Goal: Transaction & Acquisition: Purchase product/service

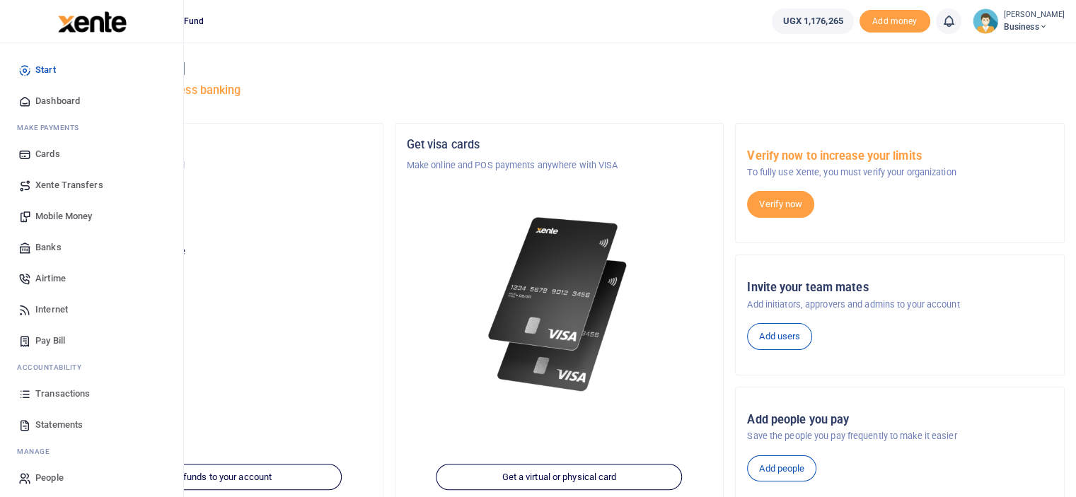
click at [68, 214] on span "Mobile Money" at bounding box center [63, 216] width 57 height 14
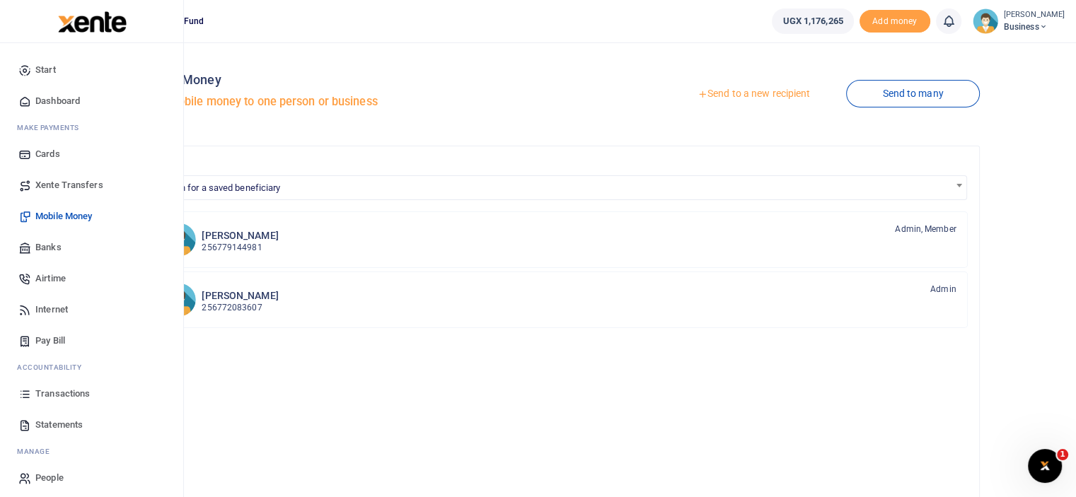
click at [47, 96] on span "Dashboard" at bounding box center [57, 101] width 45 height 14
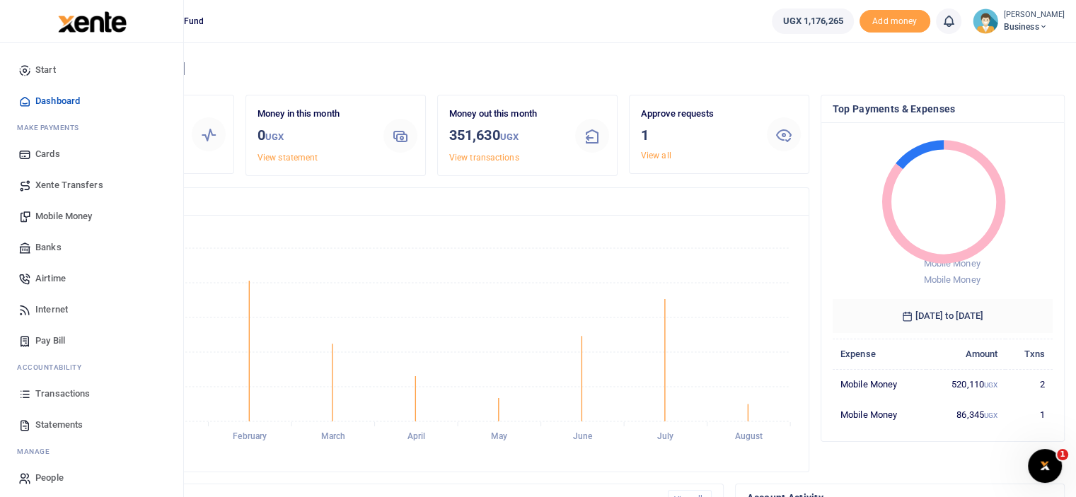
click at [66, 395] on span "Transactions" at bounding box center [62, 394] width 54 height 14
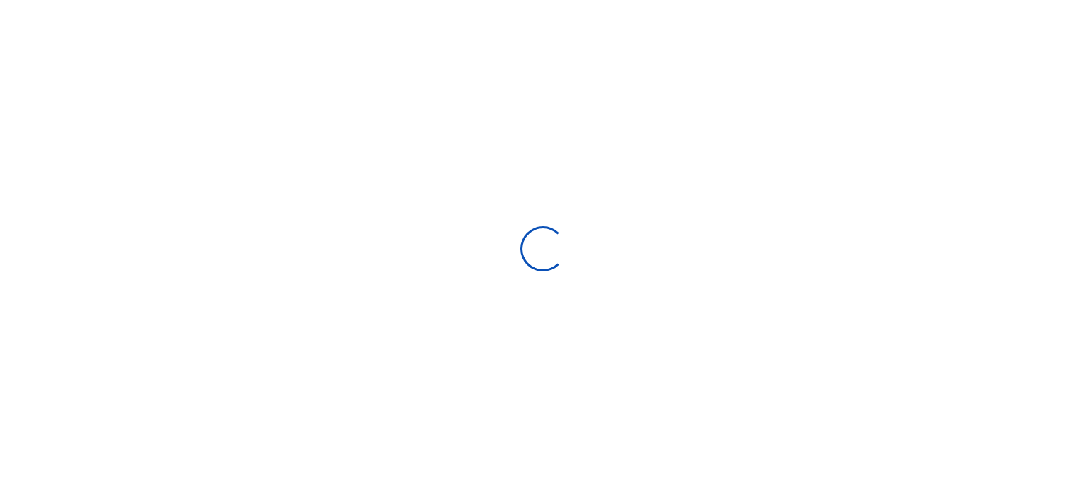
select select
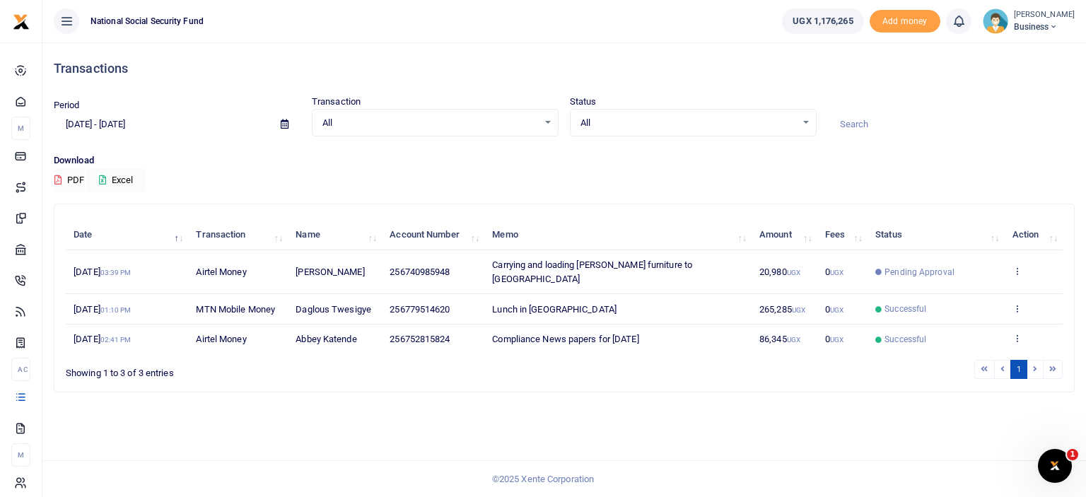
click at [1036, 360] on li at bounding box center [1036, 369] width 16 height 19
click at [478, 130] on div "All Select an option... All Airtime Internet Utilities Invoices Mobile Money Pa…" at bounding box center [435, 123] width 247 height 28
click at [551, 121] on div "All Select an option..." at bounding box center [435, 123] width 245 height 16
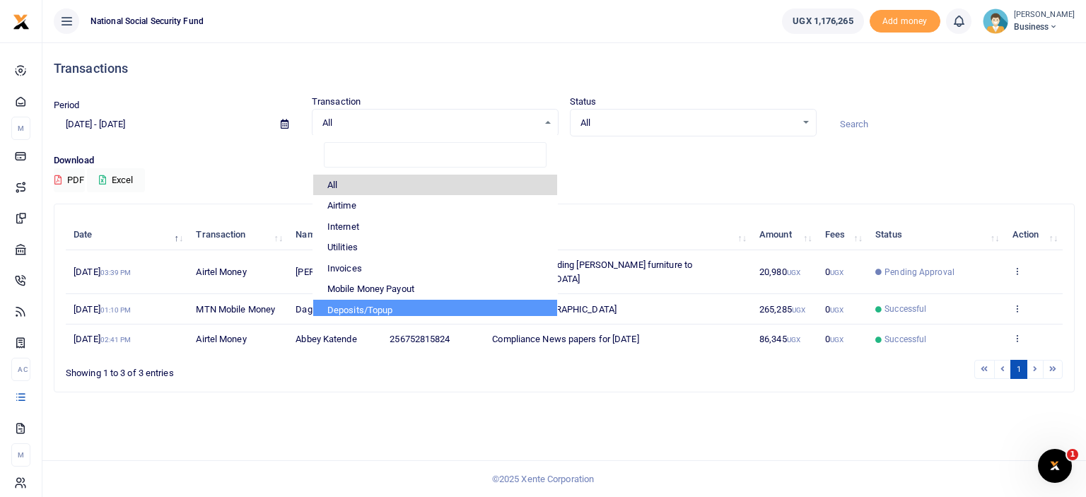
click at [639, 415] on div "Transactions Period 07/23/2025 - 08/21/2025 Transaction All Select an option...…" at bounding box center [564, 269] width 1044 height 455
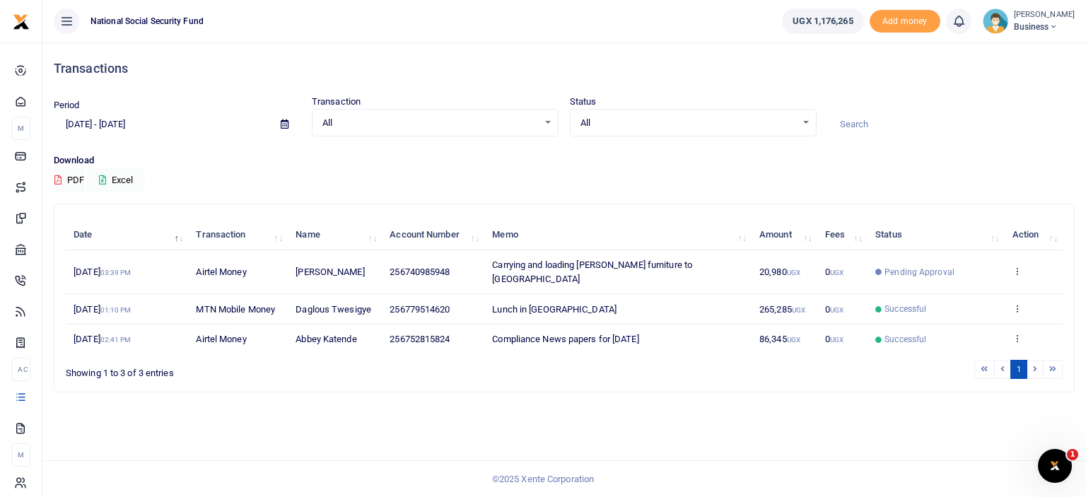
click at [289, 122] on icon at bounding box center [285, 124] width 8 height 9
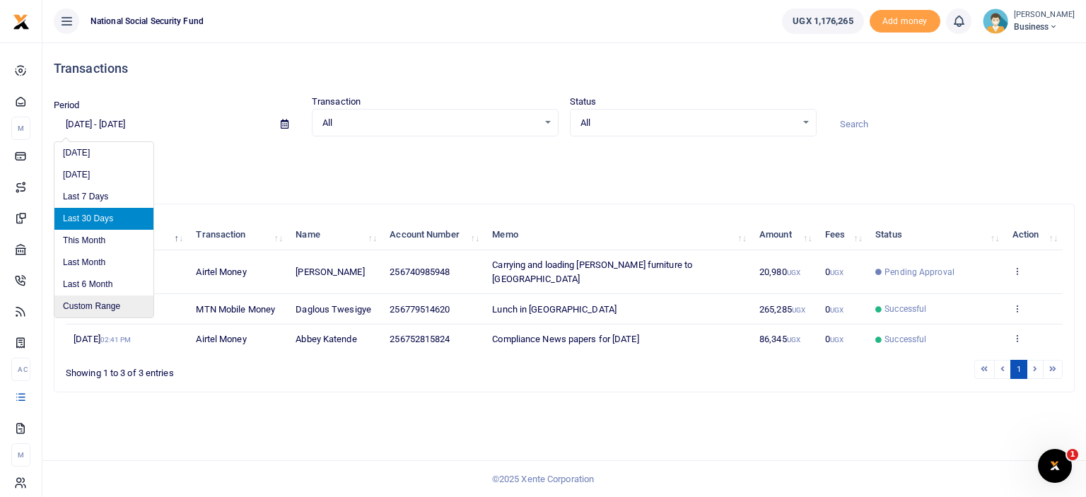
click at [107, 301] on li "Custom Range" at bounding box center [103, 307] width 99 height 22
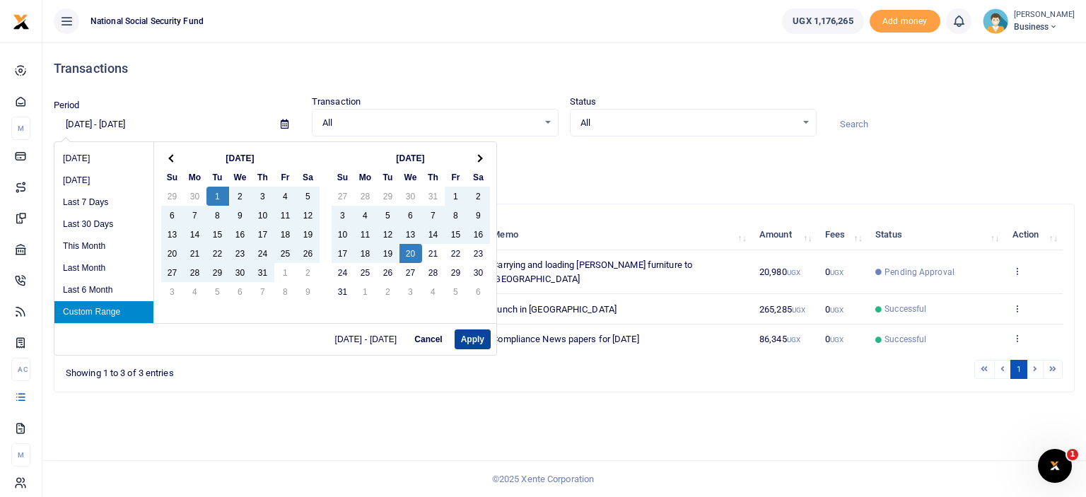
click at [477, 338] on button "Apply" at bounding box center [473, 340] width 36 height 20
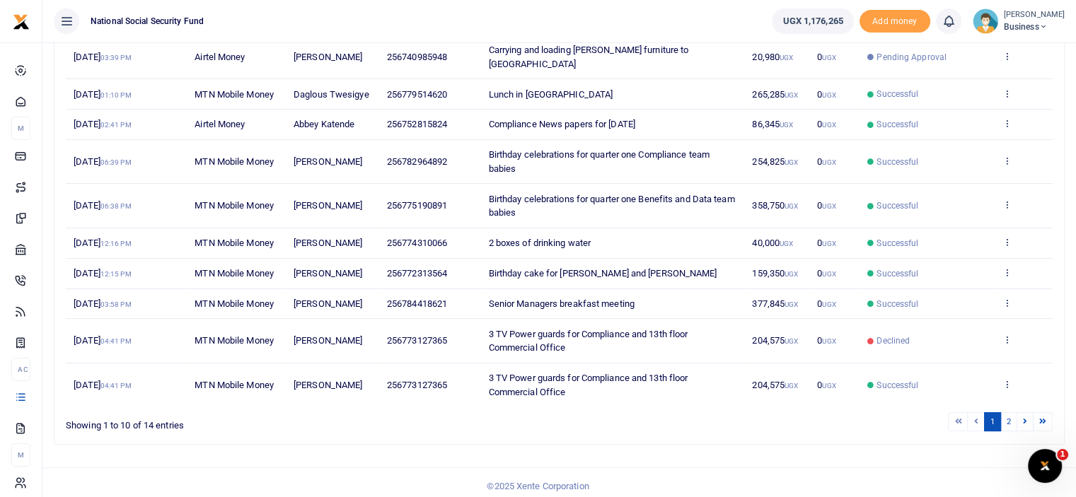
scroll to position [219, 0]
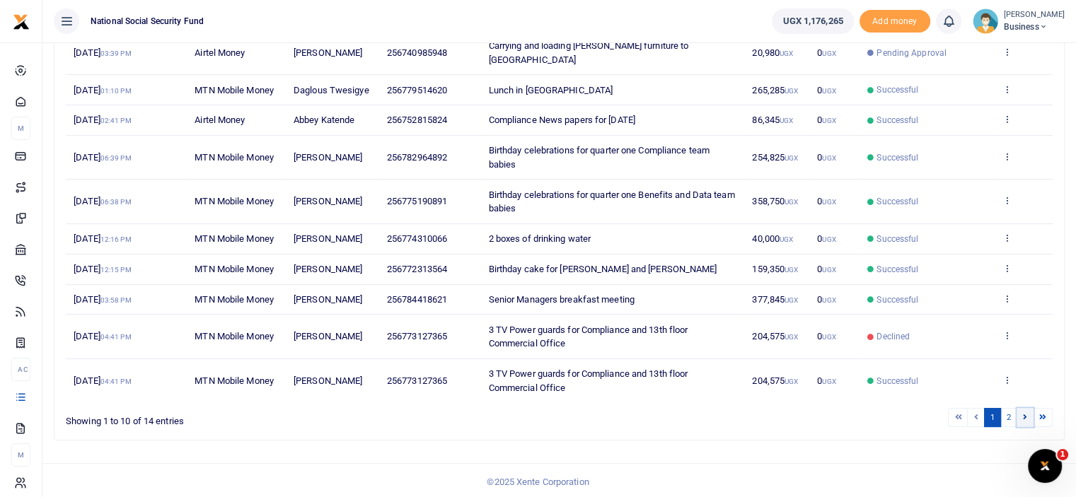
click at [1021, 417] on link at bounding box center [1024, 417] width 17 height 19
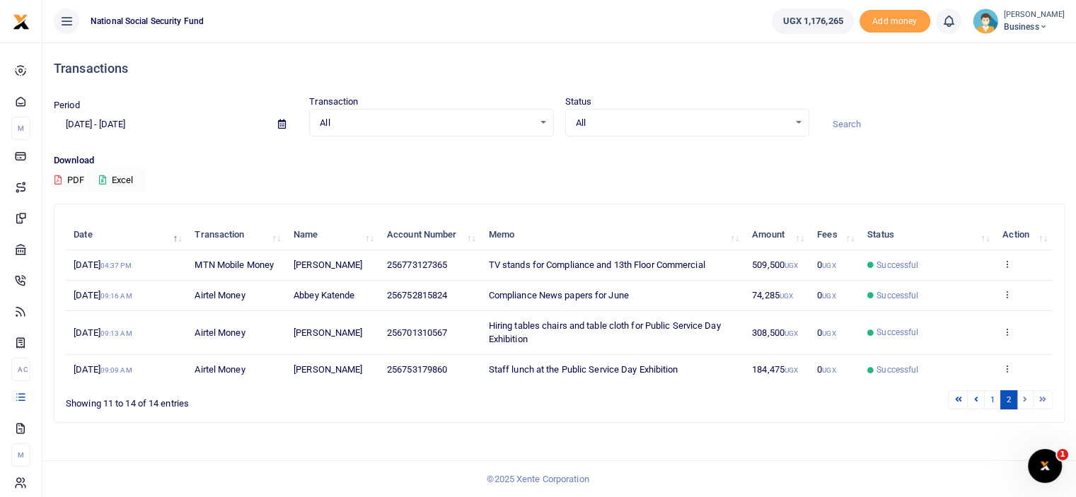
scroll to position [0, 0]
click at [283, 124] on icon at bounding box center [285, 124] width 8 height 9
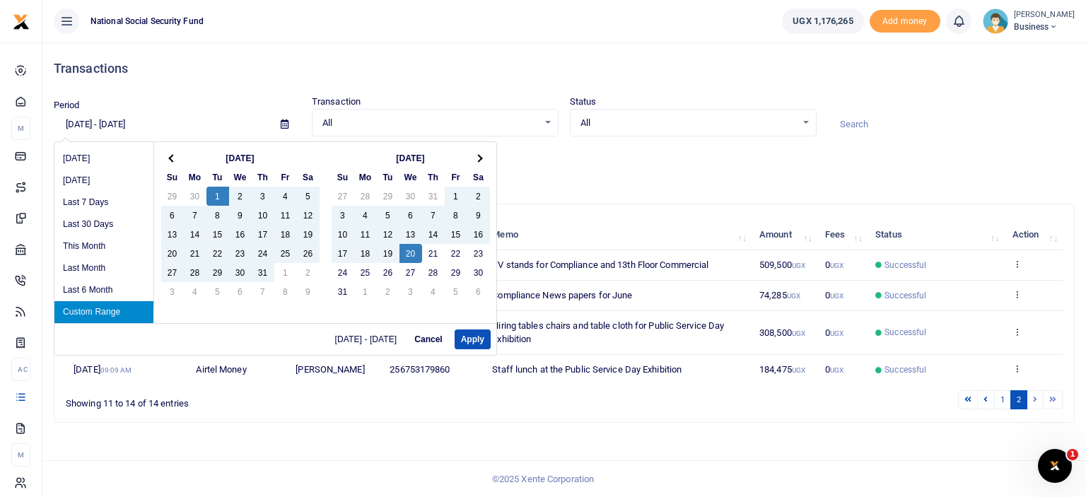
click at [124, 308] on li "Custom Range" at bounding box center [103, 312] width 99 height 22
click at [173, 162] on th at bounding box center [172, 158] width 23 height 19
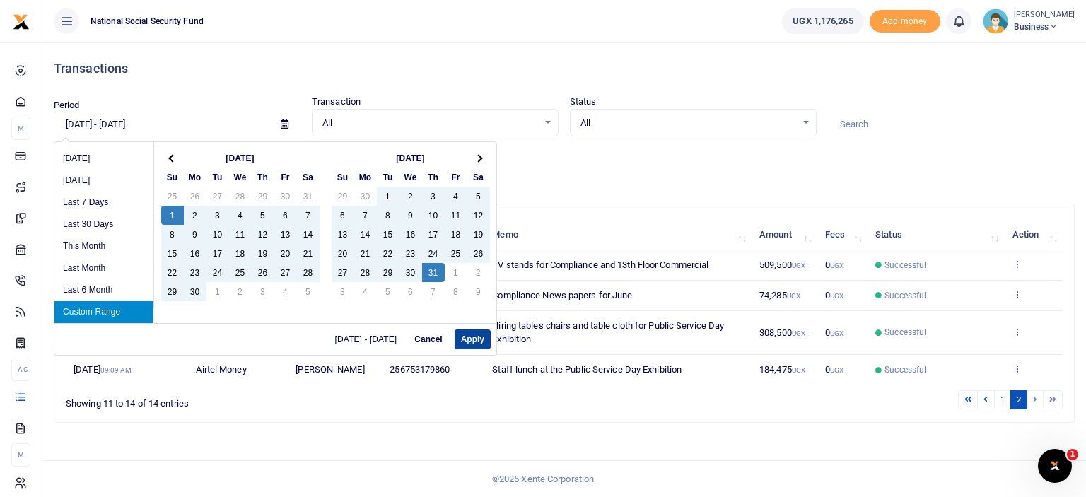
click at [479, 339] on button "Apply" at bounding box center [473, 340] width 36 height 20
type input "06/01/2025 - 07/31/2025"
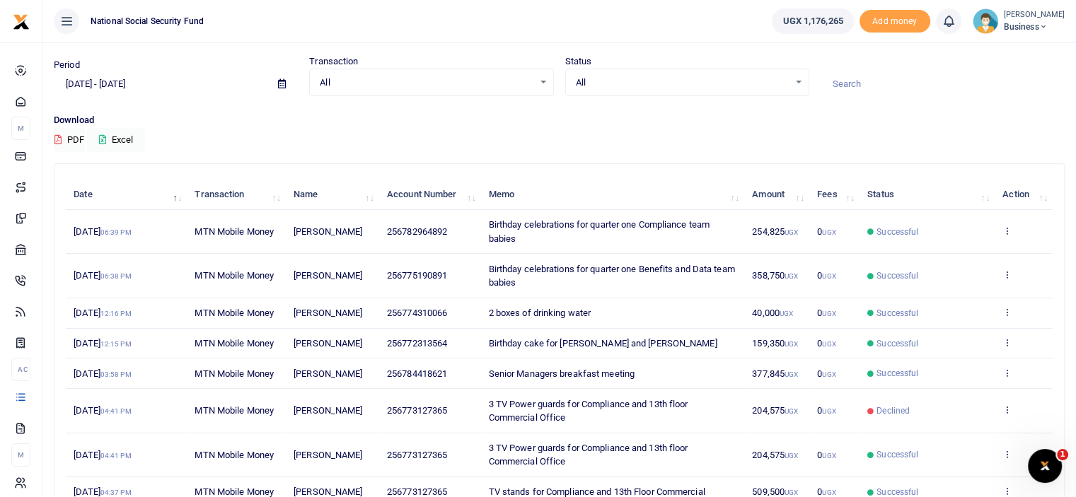
scroll to position [212, 0]
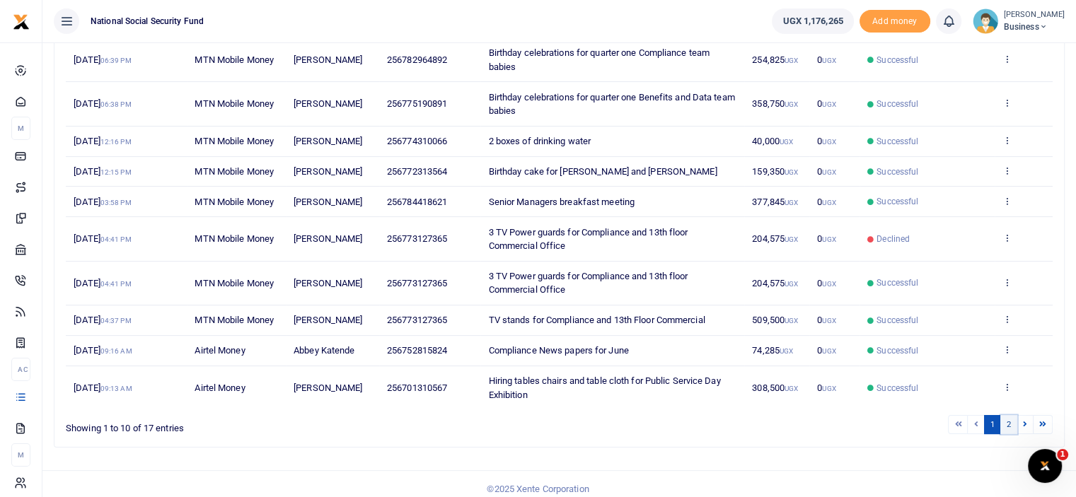
click at [1004, 434] on link "2" at bounding box center [1008, 424] width 17 height 19
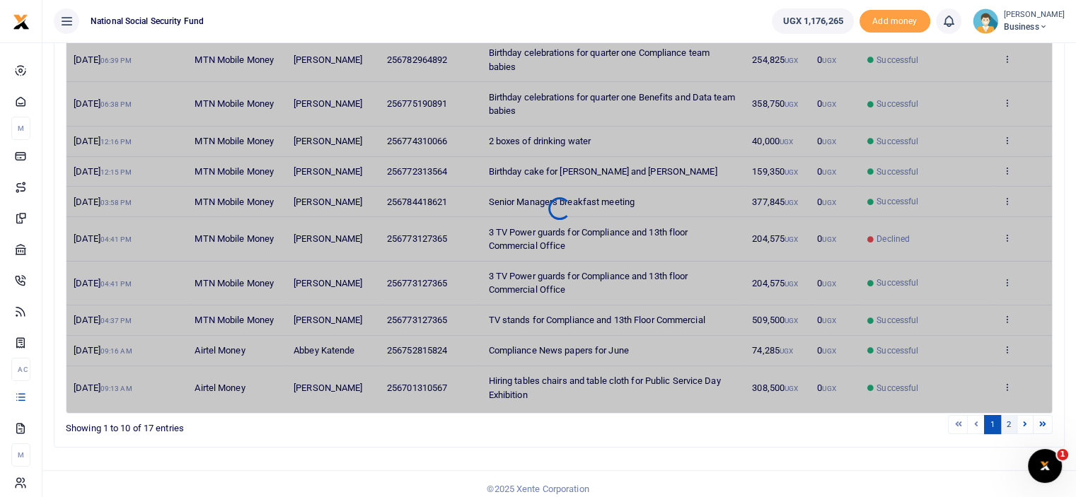
scroll to position [102, 0]
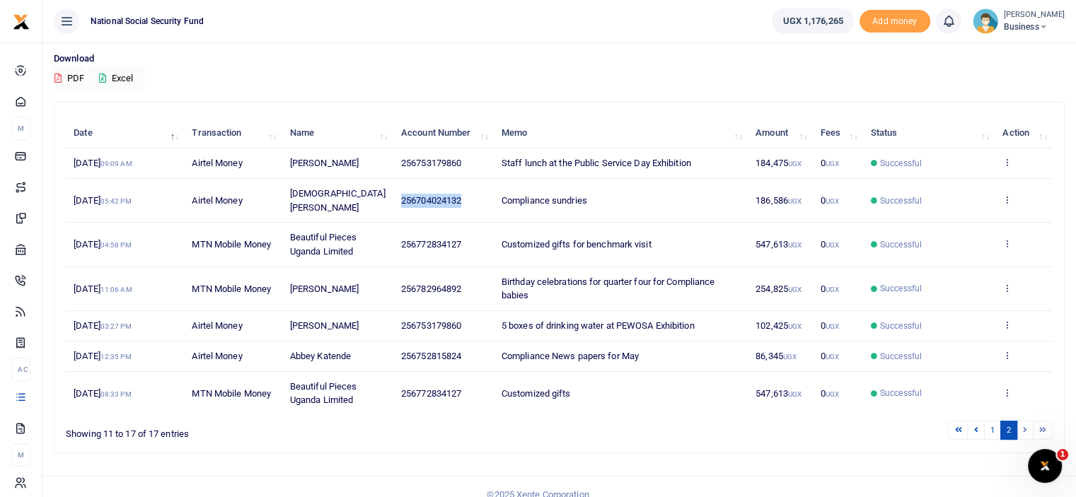
drag, startPoint x: 452, startPoint y: 189, endPoint x: 388, endPoint y: 187, distance: 64.4
click at [393, 187] on td "256704024132" at bounding box center [443, 201] width 100 height 44
copy span "256704024132"
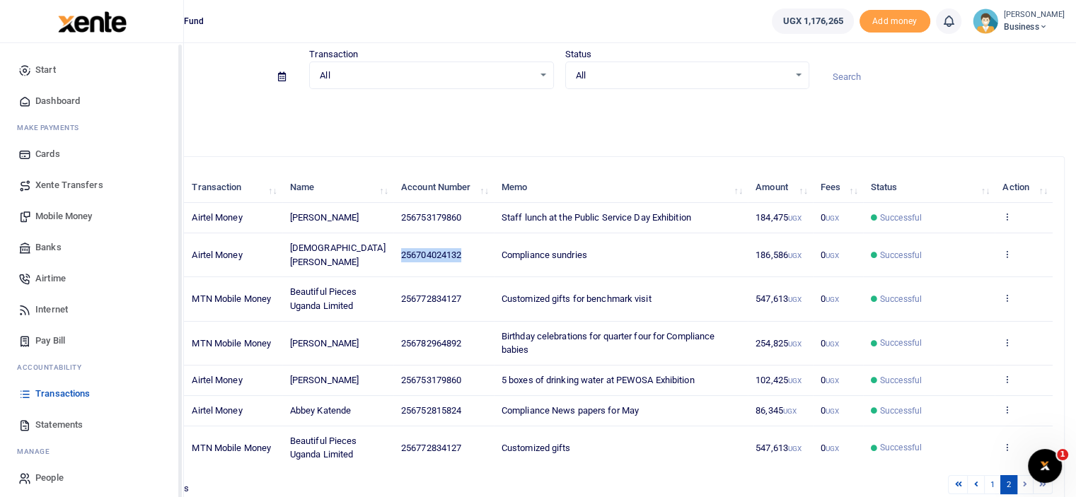
scroll to position [0, 0]
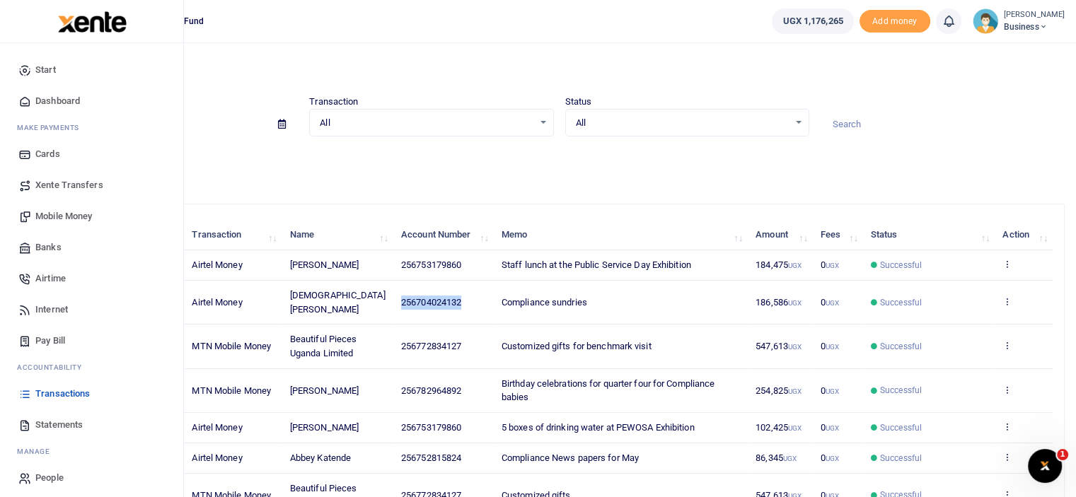
click at [62, 216] on span "Mobile Money" at bounding box center [63, 216] width 57 height 14
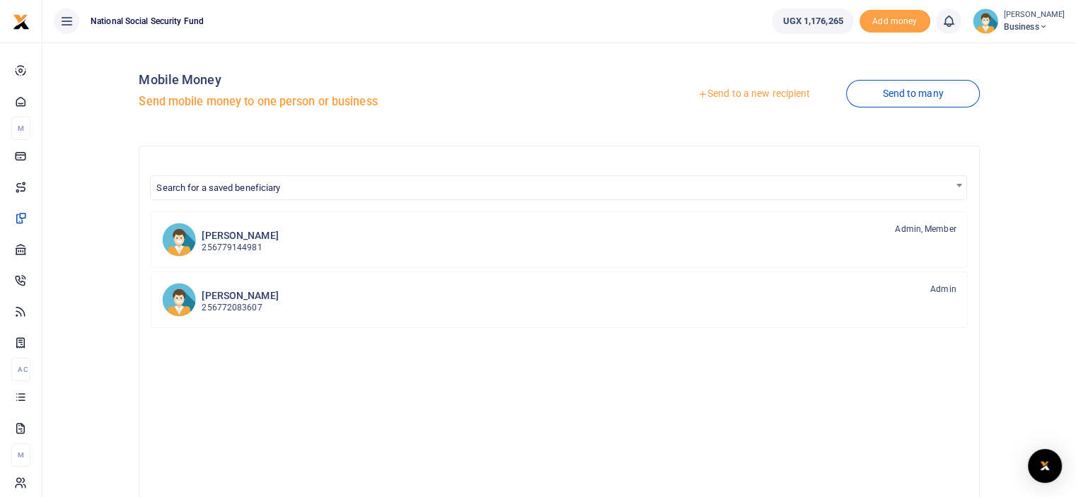
click at [762, 95] on link "Send to a new recipient" at bounding box center [753, 93] width 185 height 25
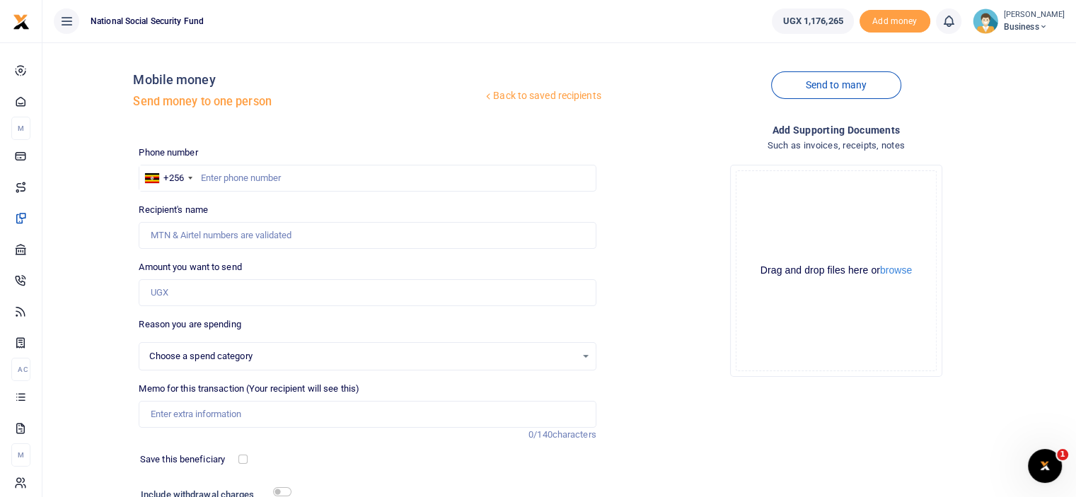
select select
click at [243, 168] on input "text" at bounding box center [367, 178] width 457 height 27
paste input "256704024132"
click at [216, 176] on input "256704024132" at bounding box center [367, 178] width 457 height 27
type input "704024132"
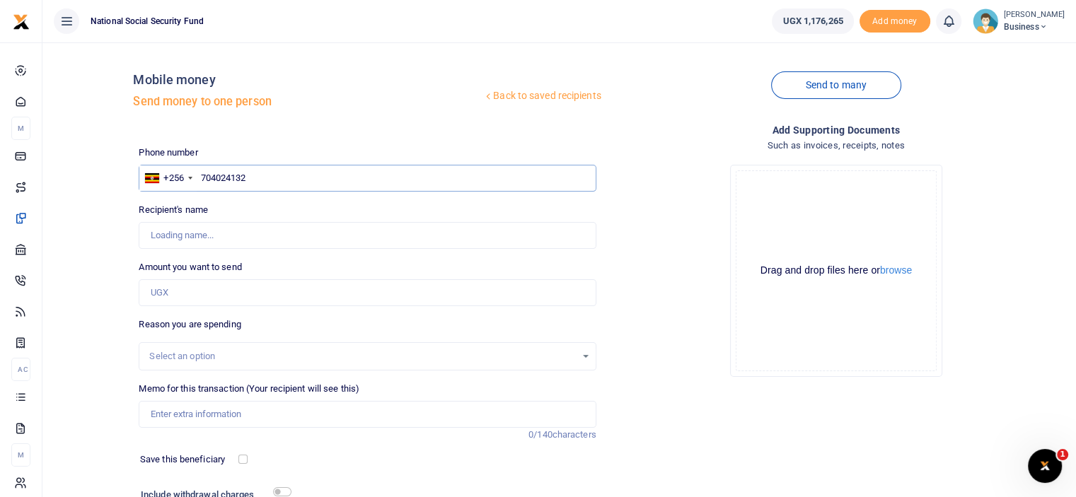
type input "Shibbah Atuheire"
type input "704024132"
click at [228, 294] on input "Amount you want to send" at bounding box center [367, 292] width 457 height 27
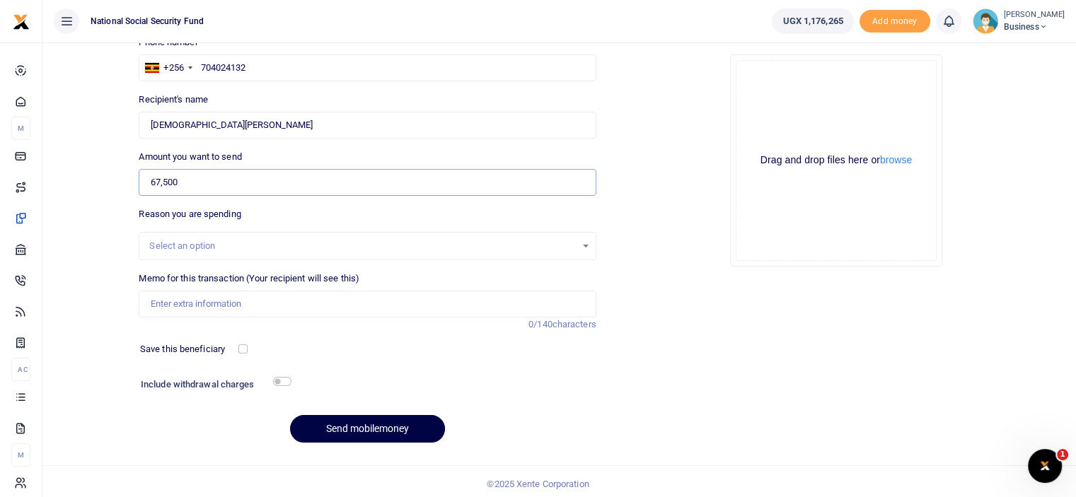
scroll to position [115, 0]
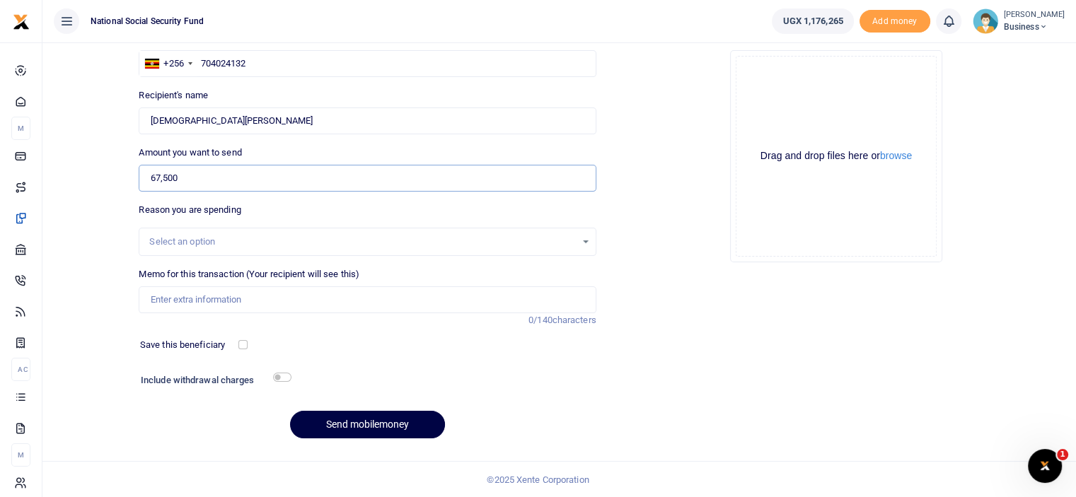
type input "67,500"
click at [236, 306] on input "Memo for this transaction (Your recipient will see this)" at bounding box center [367, 299] width 457 height 27
type input "Compliance sundries"
click at [280, 377] on input "checkbox" at bounding box center [282, 377] width 18 height 9
checkbox input "true"
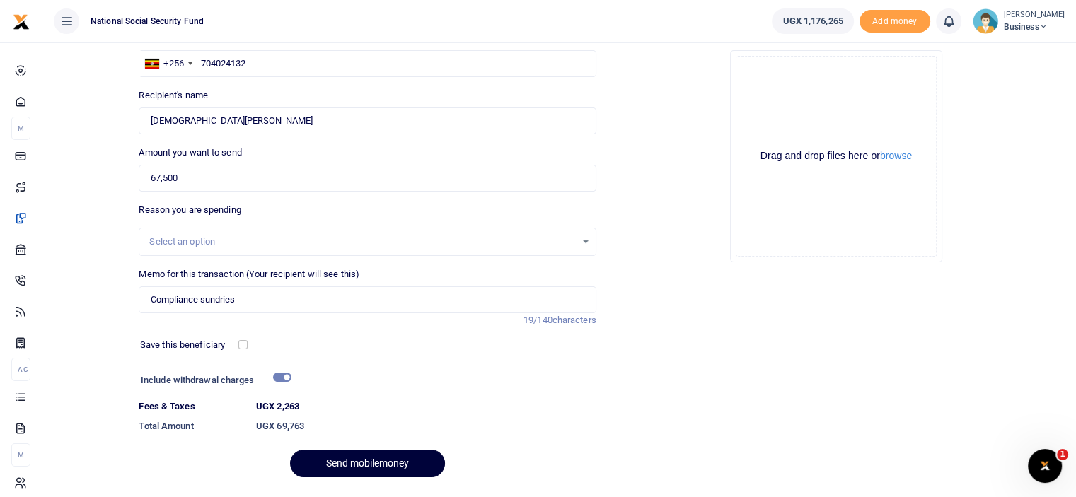
click at [379, 459] on button "Send mobilemoney" at bounding box center [367, 464] width 155 height 28
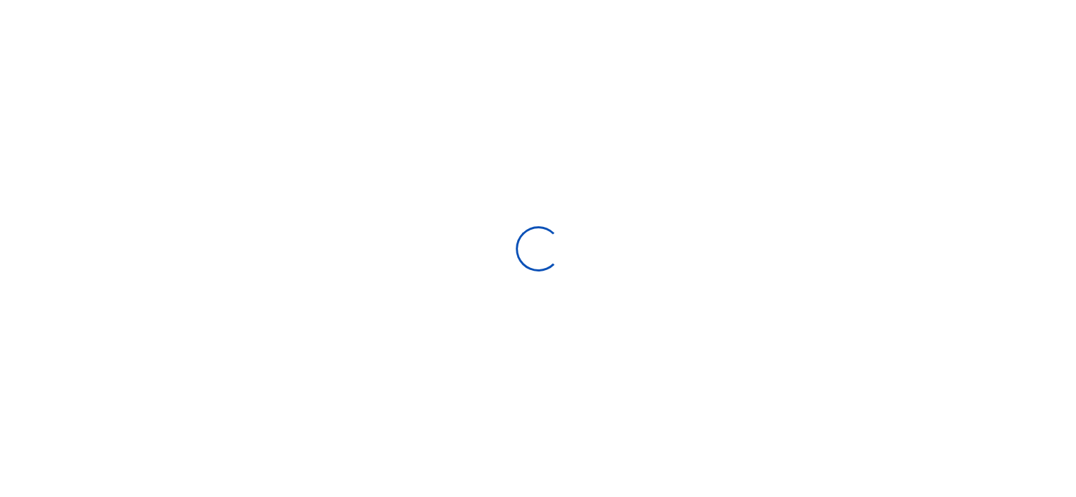
scroll to position [115, 0]
select select "Loading bundles"
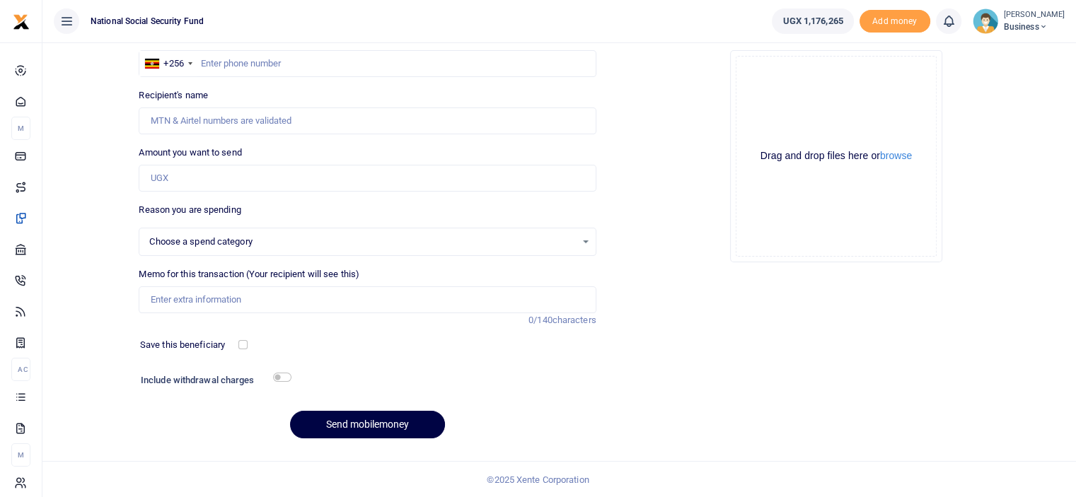
select select
